Goal: Transaction & Acquisition: Purchase product/service

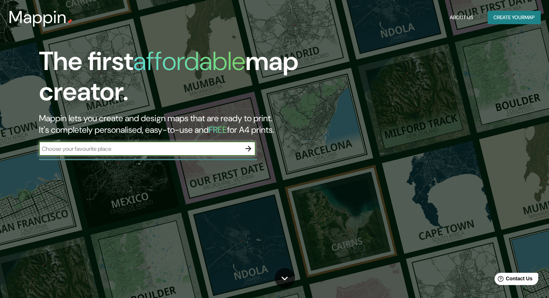
click at [148, 151] on input "text" at bounding box center [140, 149] width 202 height 8
type input "paita piura"
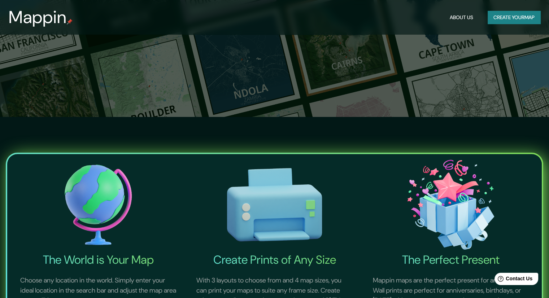
scroll to position [72, 0]
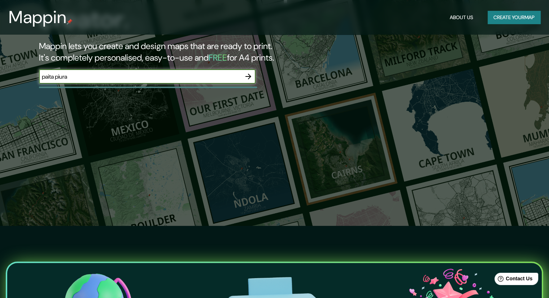
click at [246, 78] on icon "button" at bounding box center [248, 76] width 9 height 9
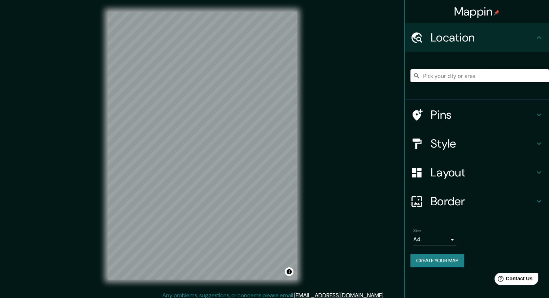
click at [470, 79] on input "Pick your city or area" at bounding box center [480, 75] width 139 height 13
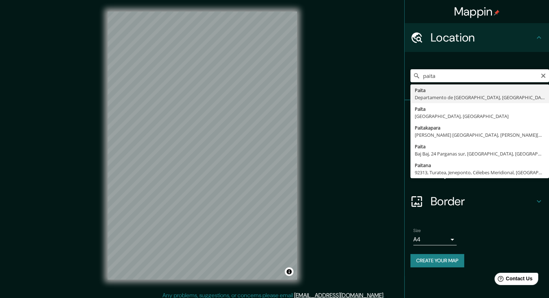
type input "Paita, Departamento de Piura, Perú"
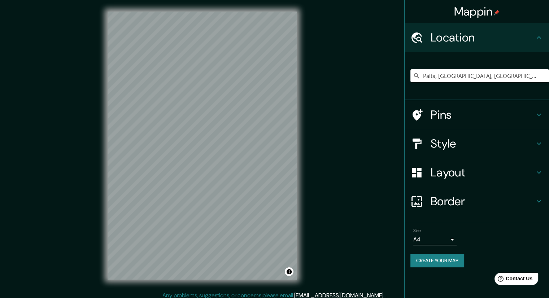
click at [435, 261] on button "Create your map" at bounding box center [438, 260] width 54 height 13
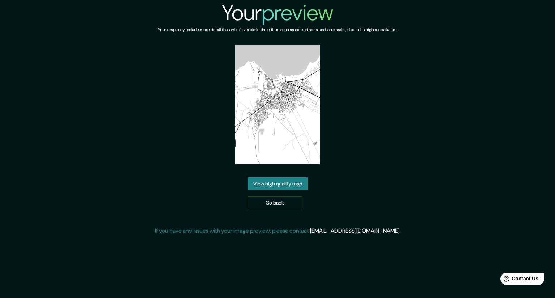
click at [286, 188] on link "View high quality map" at bounding box center [277, 183] width 60 height 13
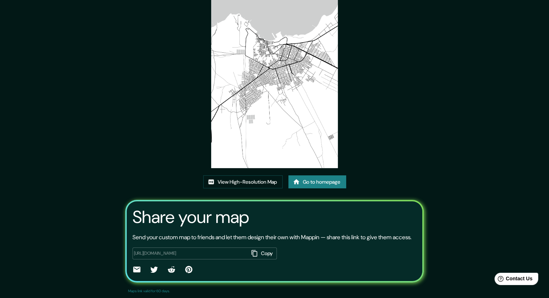
scroll to position [61, 0]
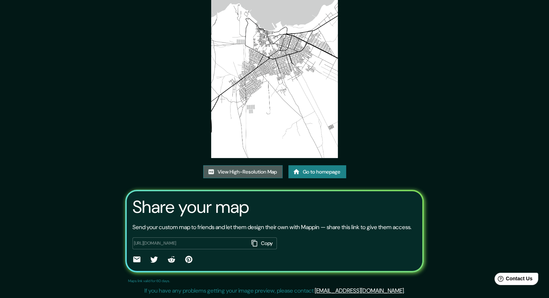
click at [258, 165] on link "View High-Resolution Map" at bounding box center [242, 171] width 79 height 13
